Goal: Task Accomplishment & Management: Complete application form

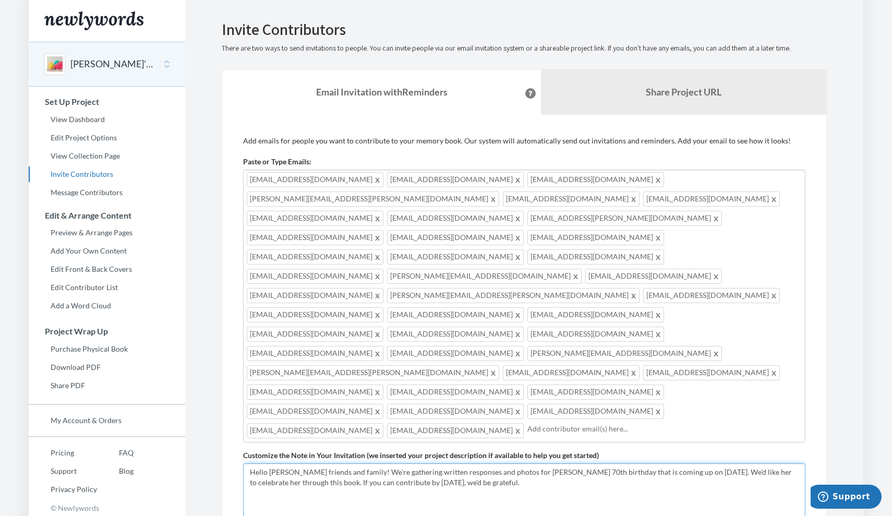
click at [361, 463] on textarea "Hello, we are gathering written responses and photos for Judy Williamson's 70th…" at bounding box center [524, 498] width 562 height 70
click at [135, 59] on button "Judy's 70th Birthday" at bounding box center [112, 64] width 85 height 14
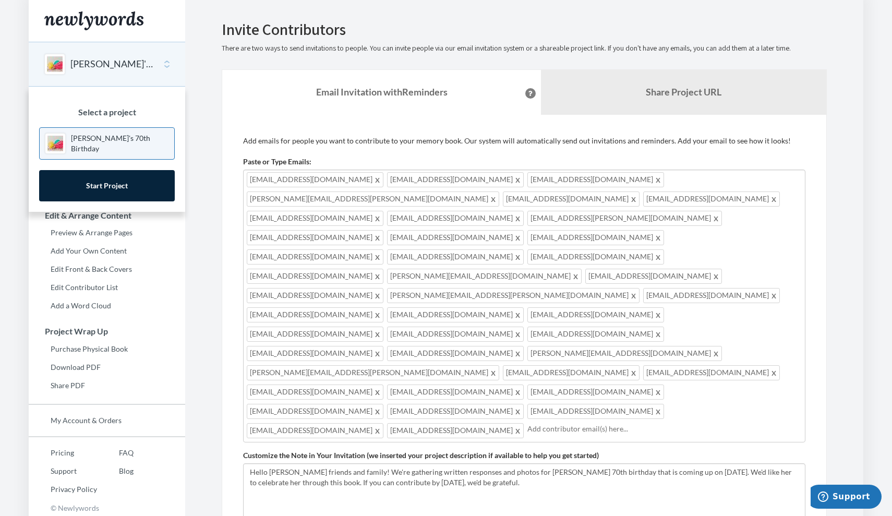
click at [126, 143] on p "Judy's 70th Birthday" at bounding box center [120, 143] width 98 height 21
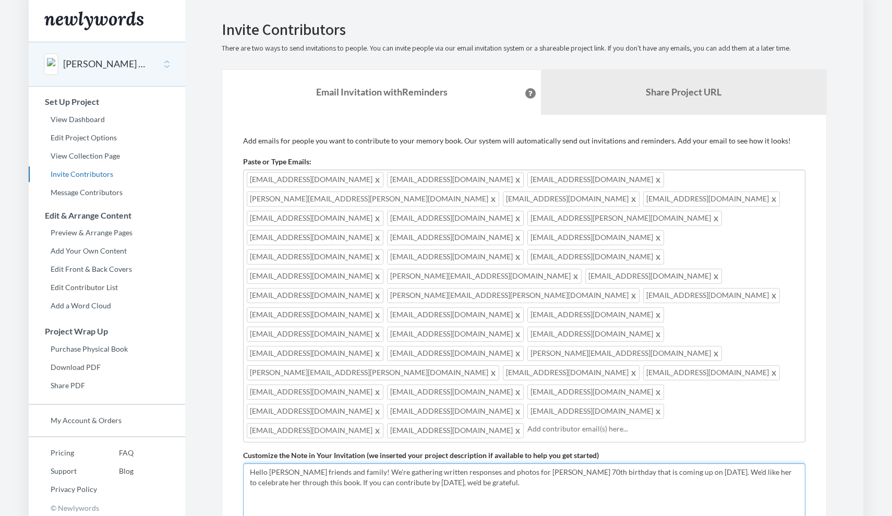
drag, startPoint x: 605, startPoint y: 373, endPoint x: 575, endPoint y: 375, distance: 29.8
click at [575, 463] on textarea "Hello [PERSON_NAME] friends and family! We're gathering written responses and p…" at bounding box center [524, 498] width 562 height 70
click at [420, 463] on textarea "Hello [PERSON_NAME] friends and family! We're gathering written responses and p…" at bounding box center [524, 498] width 562 height 70
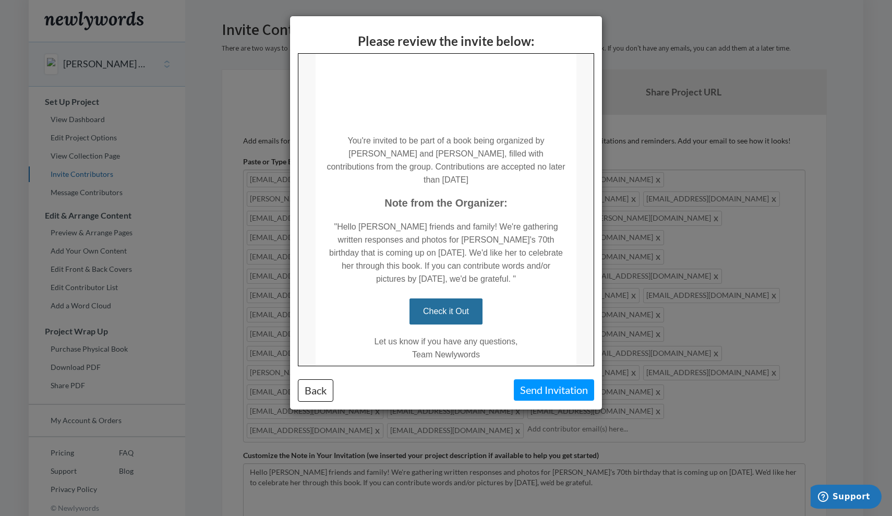
scroll to position [135, 0]
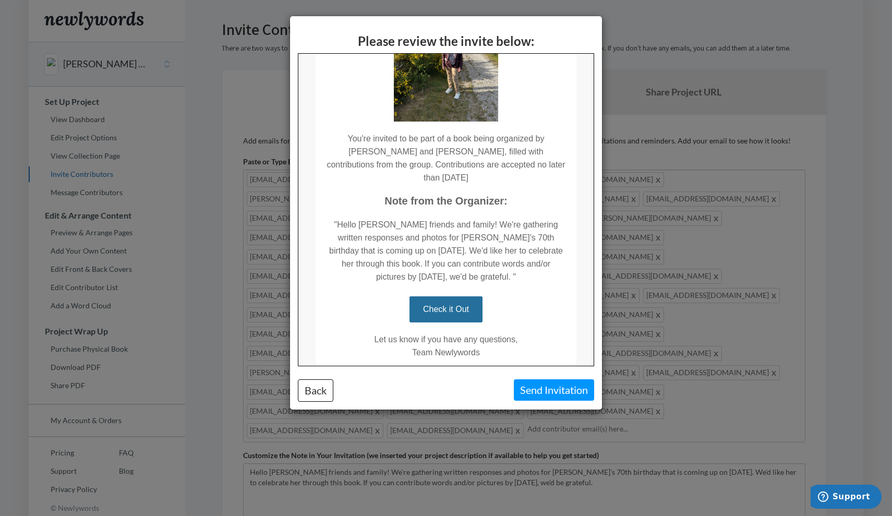
click at [639, 336] on div "Please review the invite below: Back Send Invitation" at bounding box center [446, 258] width 892 height 516
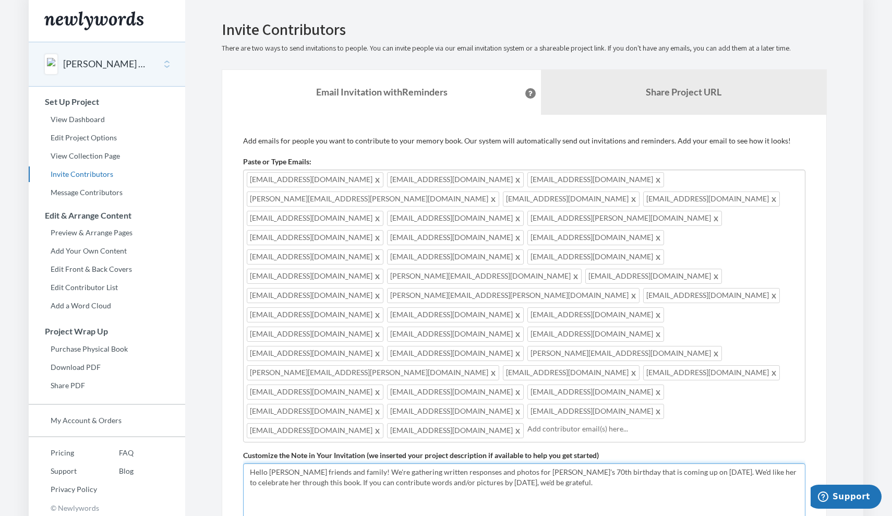
drag, startPoint x: 622, startPoint y: 389, endPoint x: 355, endPoint y: 388, distance: 267.6
click at [354, 463] on textarea "Hello [PERSON_NAME] friends and family! We're gathering written responses and p…" at bounding box center [524, 498] width 562 height 70
click at [375, 463] on textarea "Hello [PERSON_NAME] friends and family! We're gathering written responses and p…" at bounding box center [524, 498] width 562 height 70
drag, startPoint x: 516, startPoint y: 382, endPoint x: 441, endPoint y: 382, distance: 75.1
click at [441, 463] on textarea "Hello [PERSON_NAME] friends and family! We're gathering written responses and p…" at bounding box center [524, 498] width 562 height 70
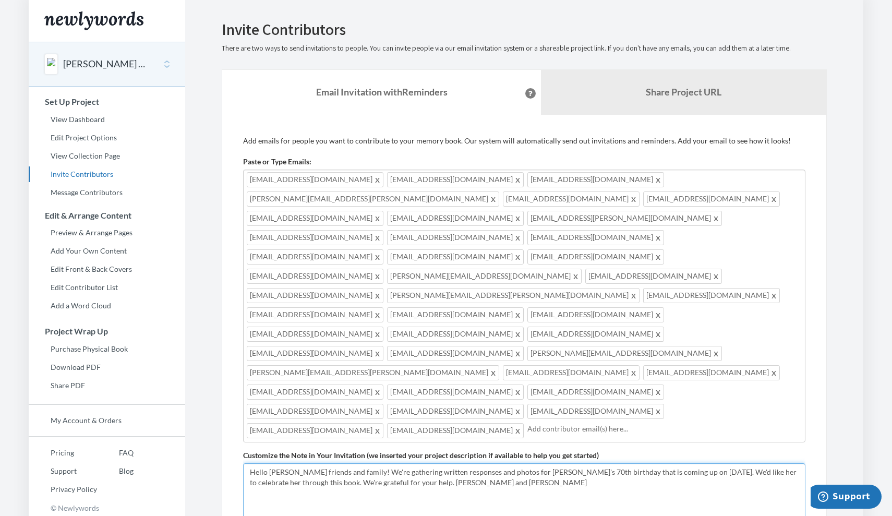
click at [619, 463] on textarea "Hello [PERSON_NAME] friends and family! We're gathering written responses and p…" at bounding box center [524, 498] width 562 height 70
type textarea "Hello [PERSON_NAME] friends and family! We're gathering written responses and p…"
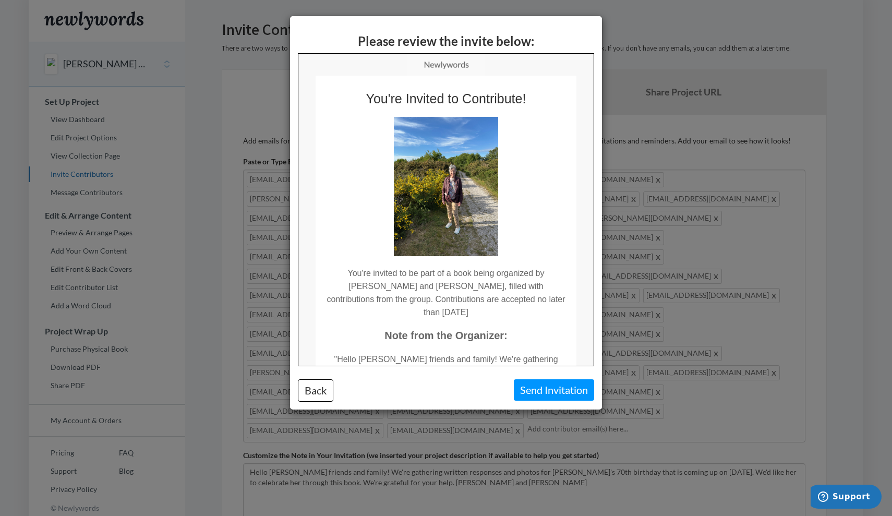
scroll to position [0, 0]
click at [569, 218] on td at bounding box center [445, 181] width 261 height 150
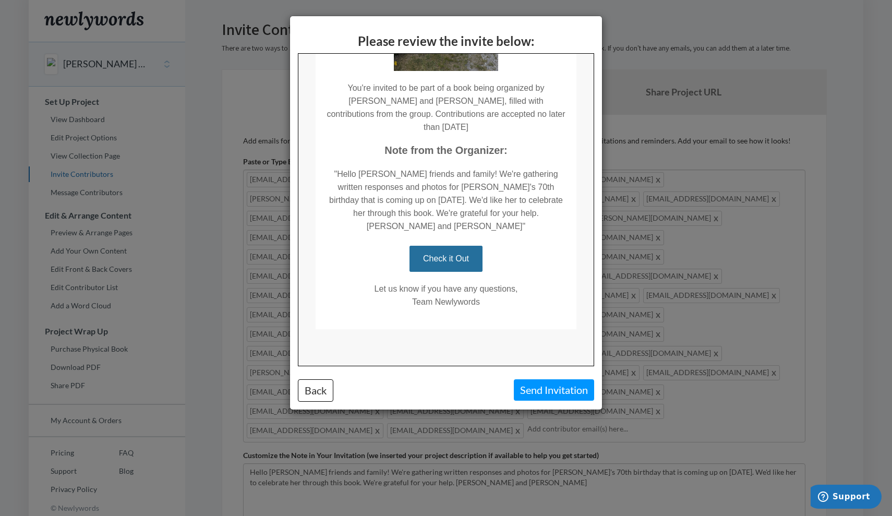
scroll to position [185, 0]
click at [527, 394] on button "Send Invitation" at bounding box center [554, 389] width 80 height 21
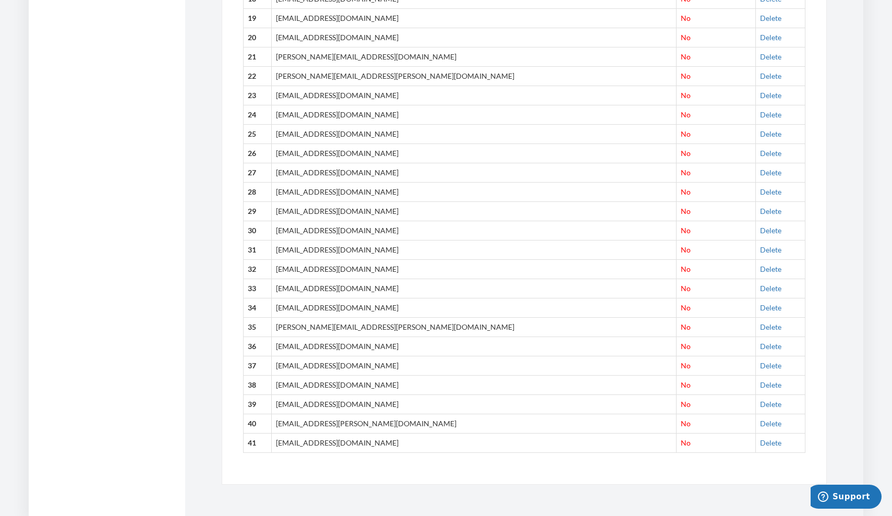
scroll to position [808, 0]
